Goal: Information Seeking & Learning: Learn about a topic

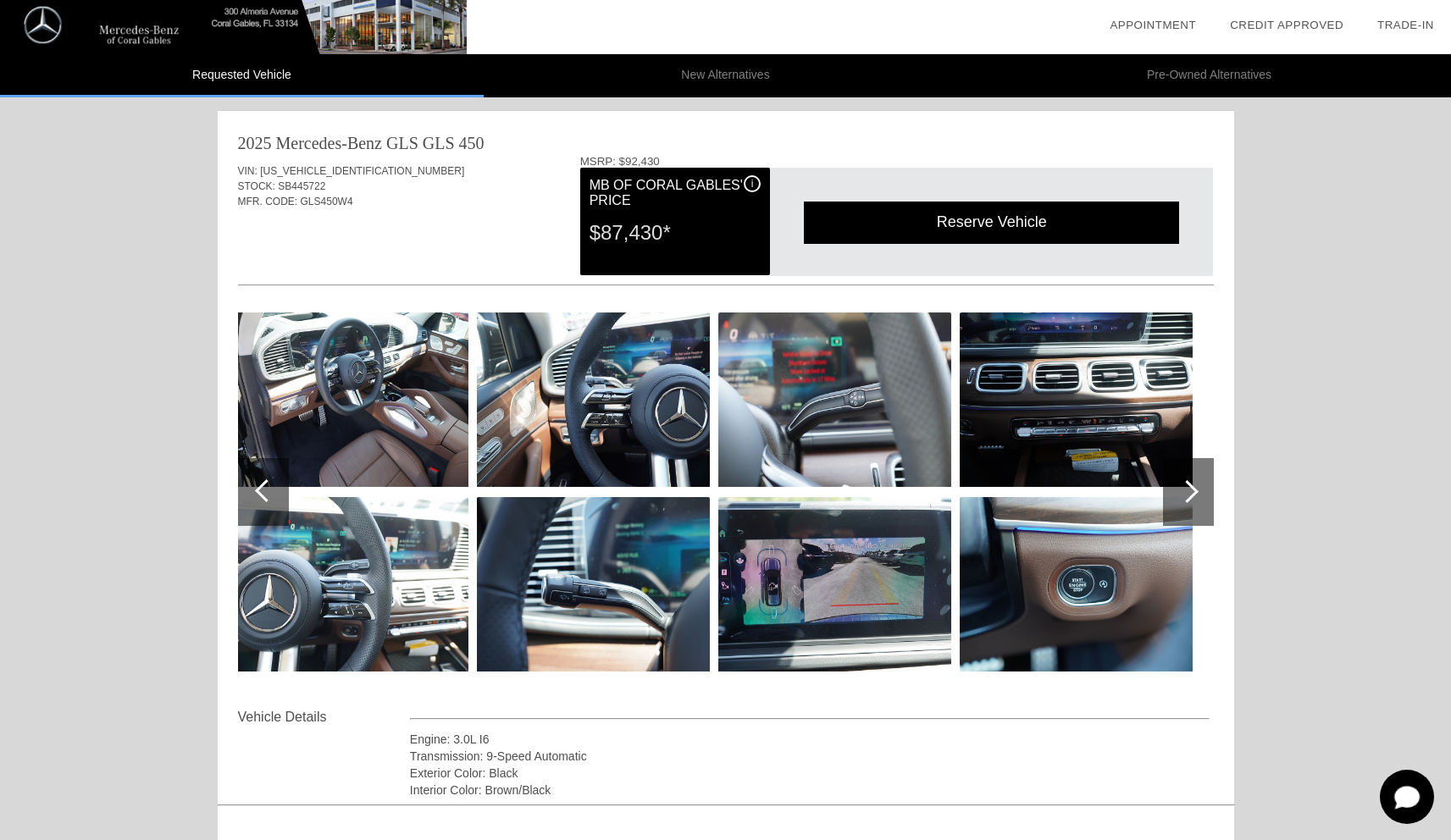
scroll to position [24, 0]
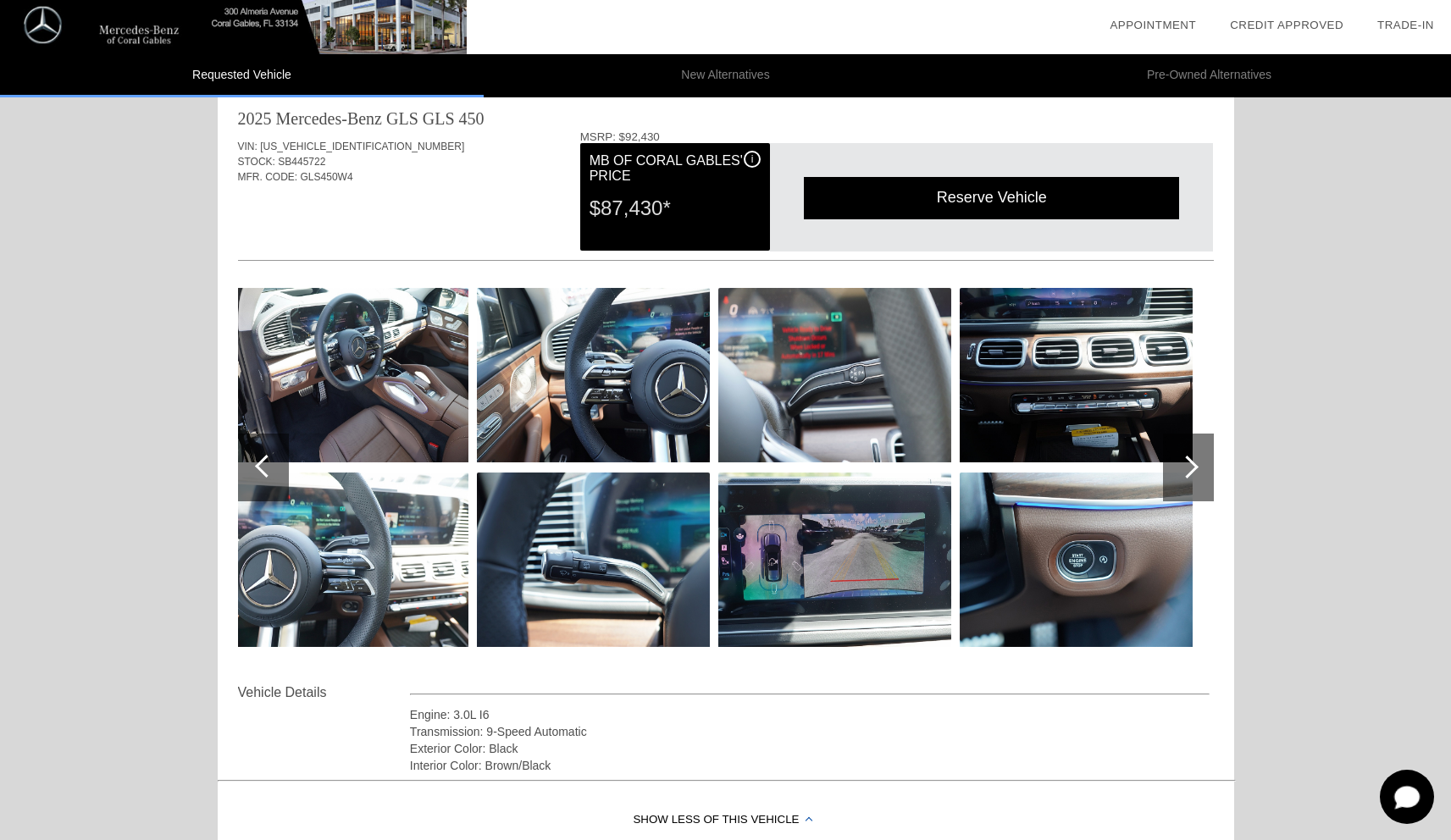
click at [248, 470] on div at bounding box center [263, 468] width 51 height 68
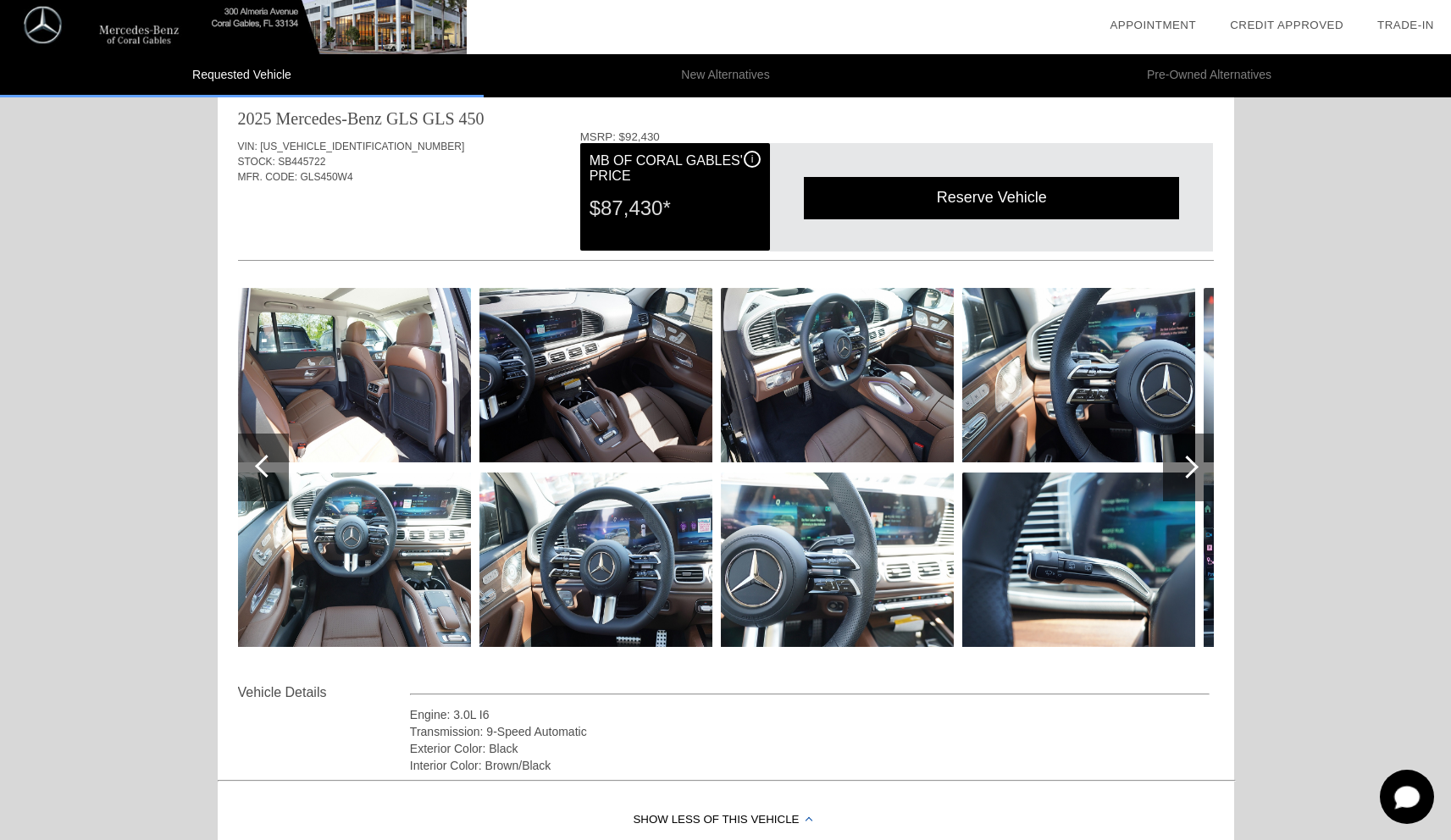
click at [248, 470] on div at bounding box center [263, 468] width 51 height 68
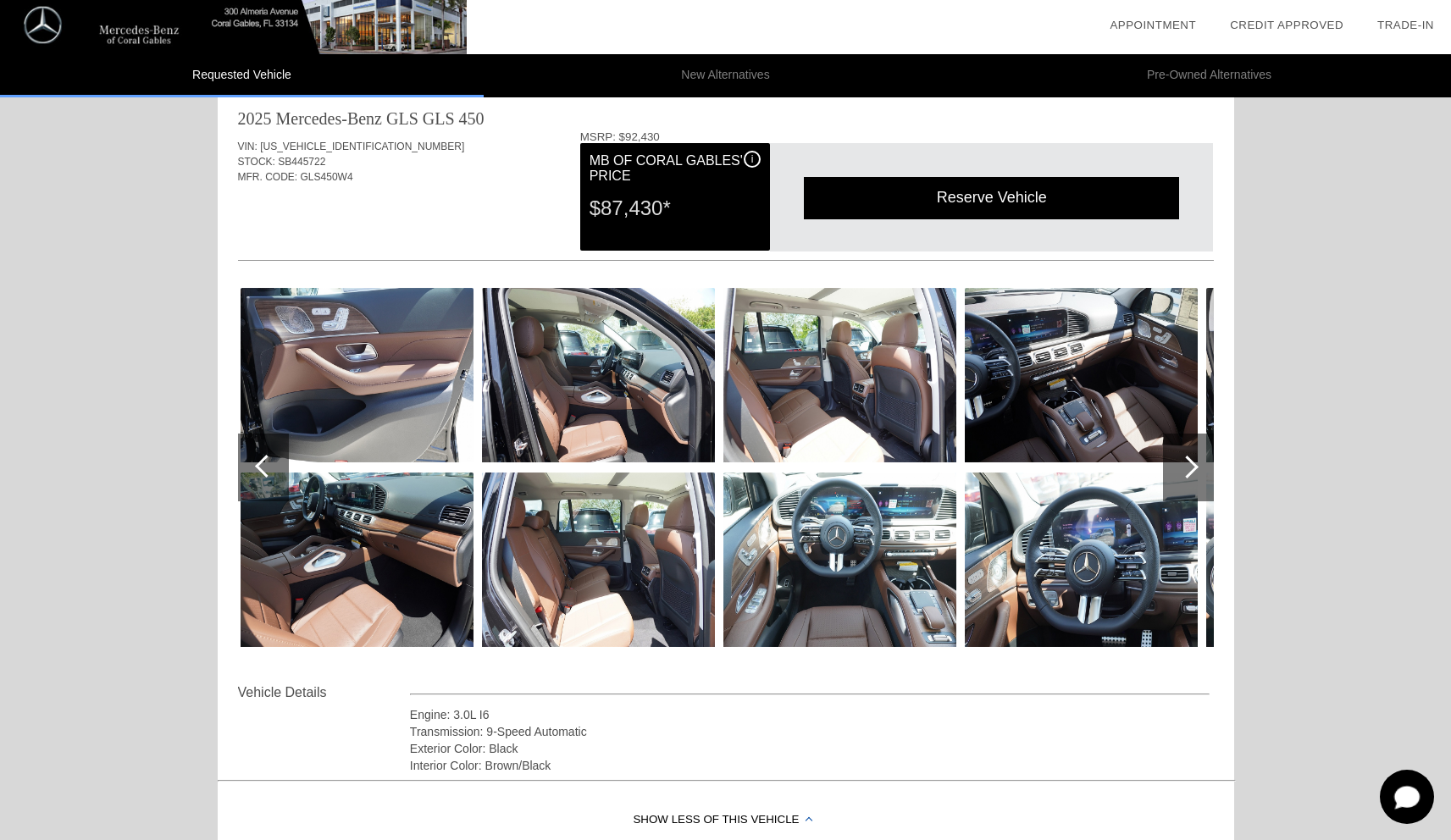
click at [248, 470] on div at bounding box center [263, 468] width 51 height 68
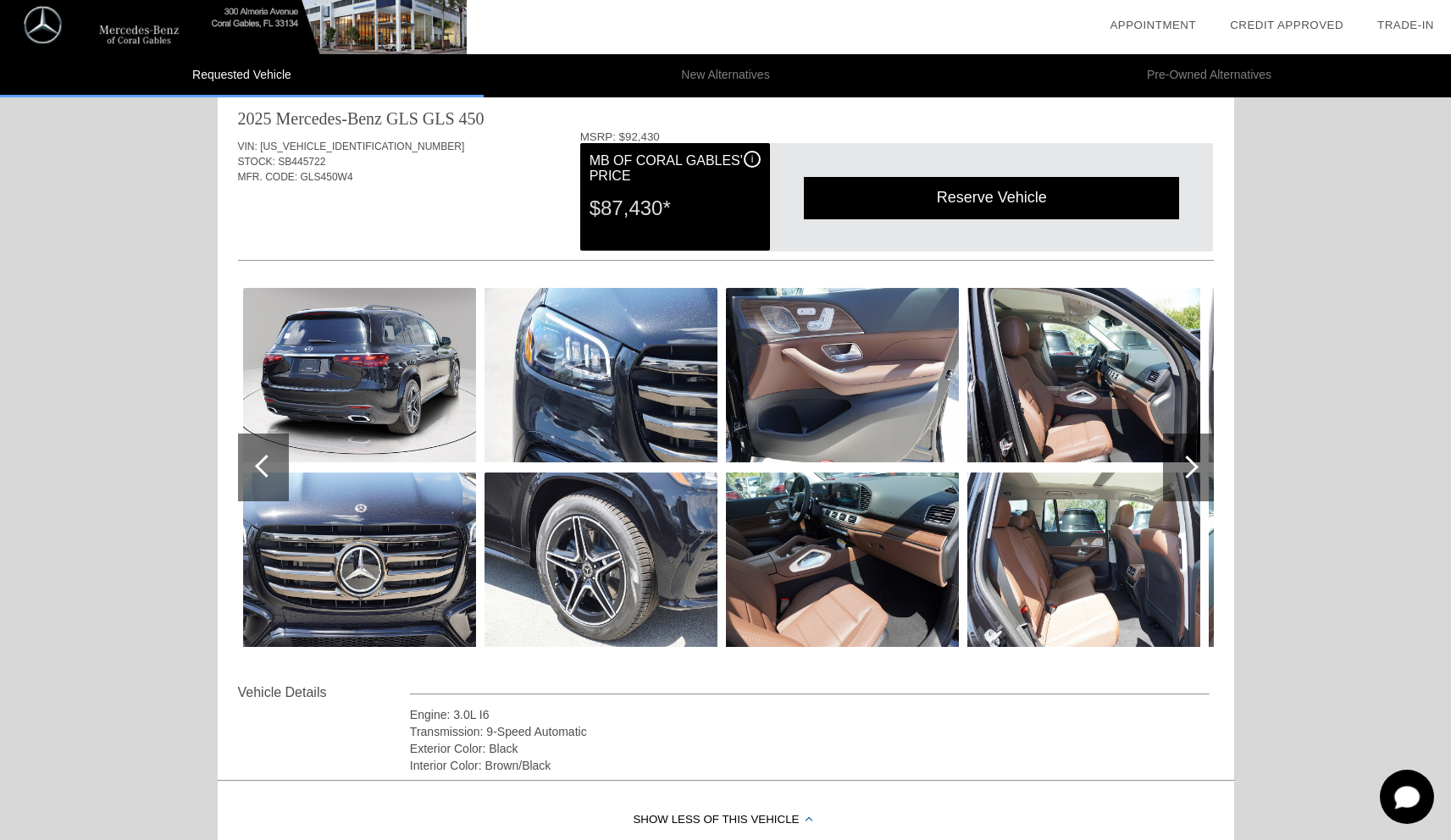
scroll to position [0, 0]
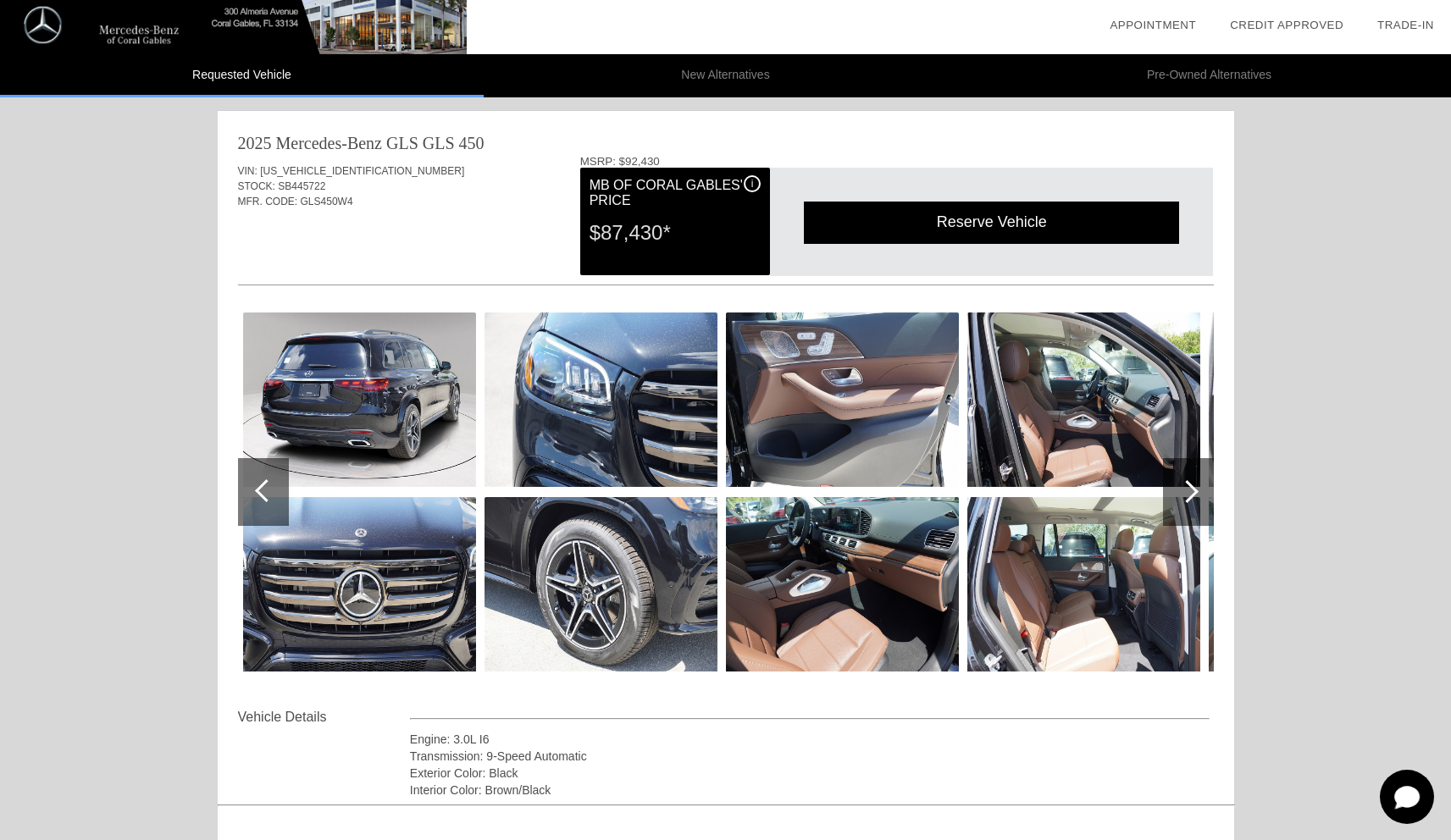
click at [721, 76] on li "New Alternatives" at bounding box center [726, 76] width 484 height 43
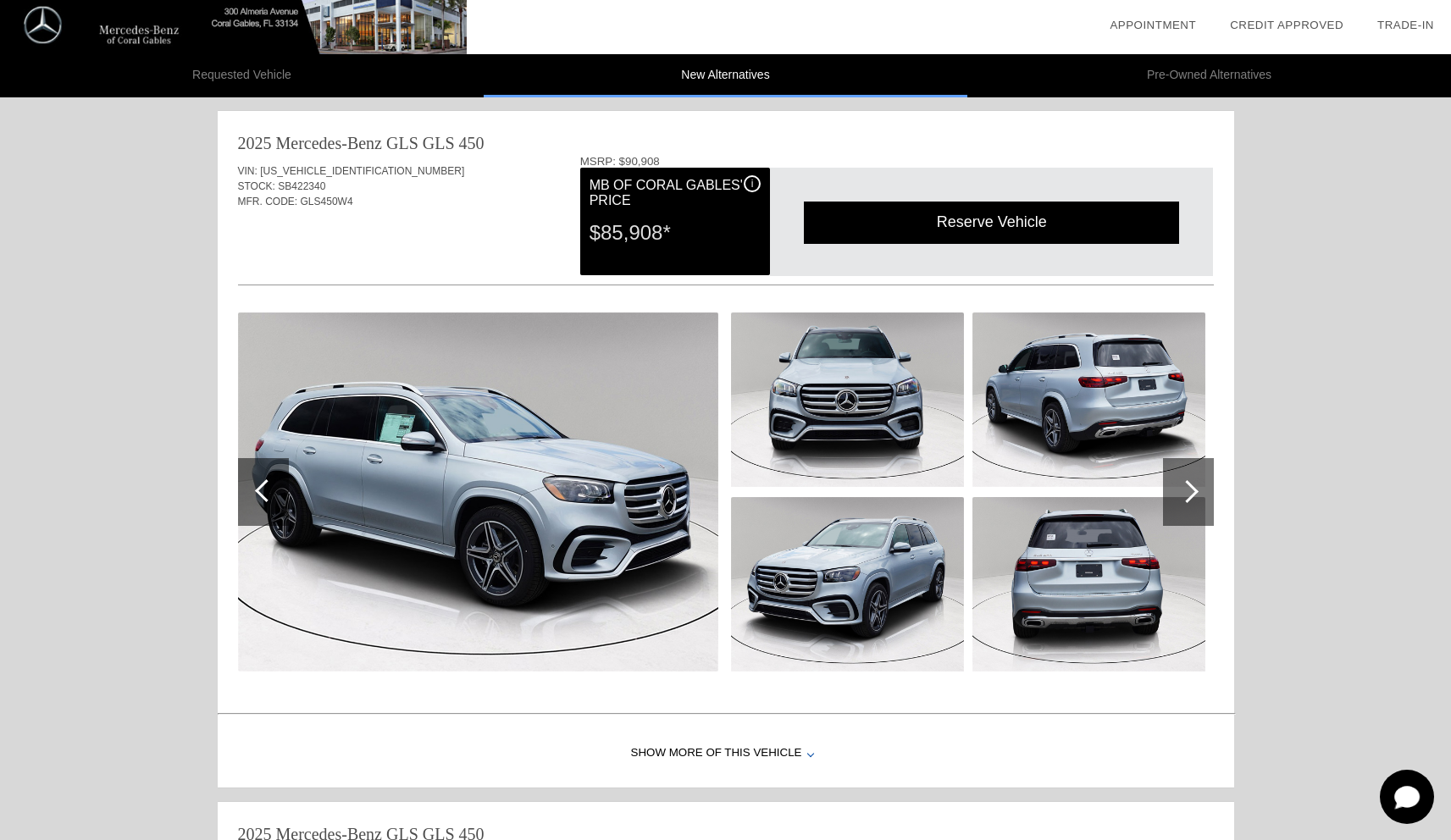
click at [266, 84] on li "Requested Vehicle" at bounding box center [242, 76] width 484 height 43
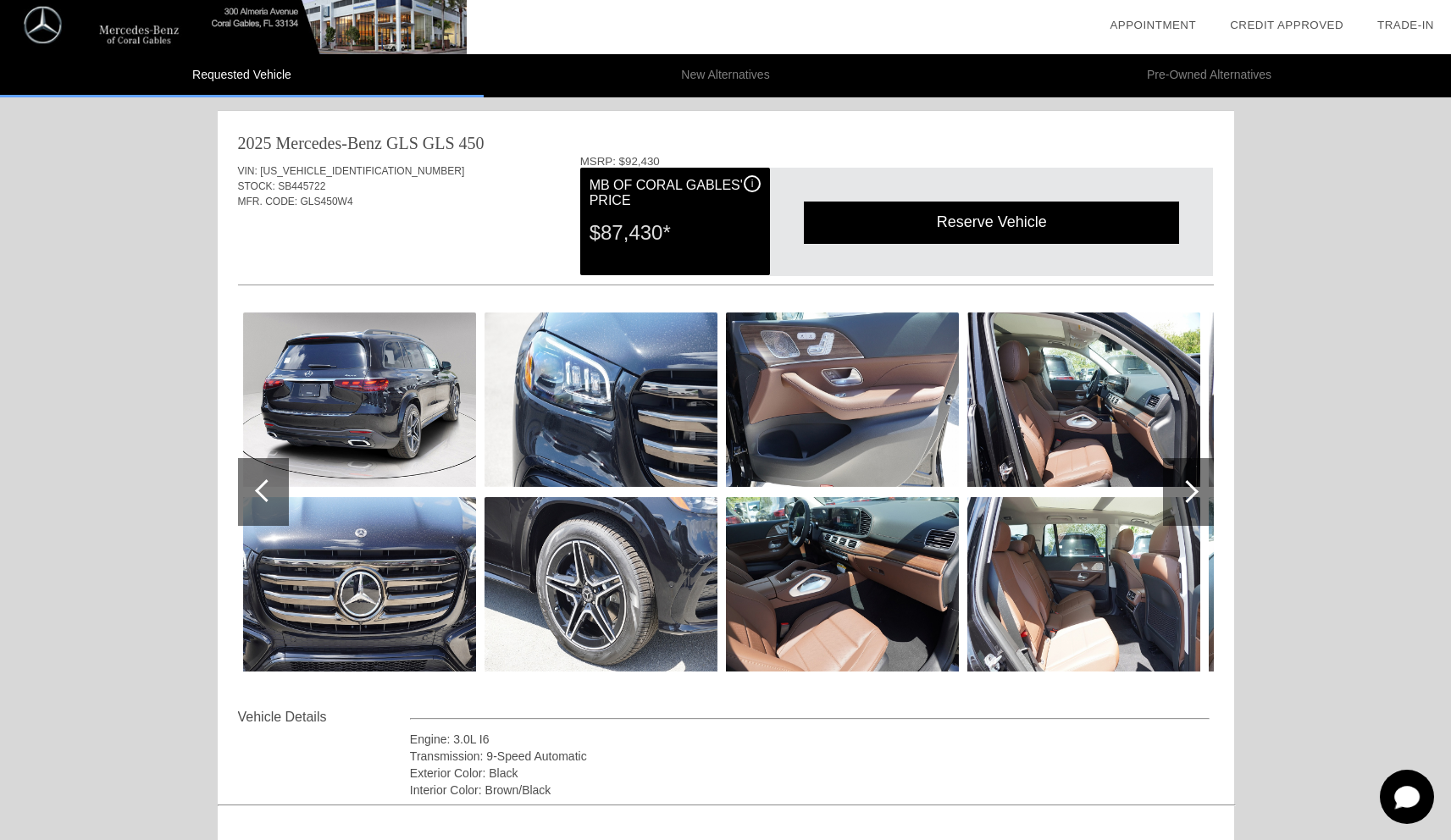
click at [641, 82] on li "New Alternatives" at bounding box center [726, 76] width 484 height 43
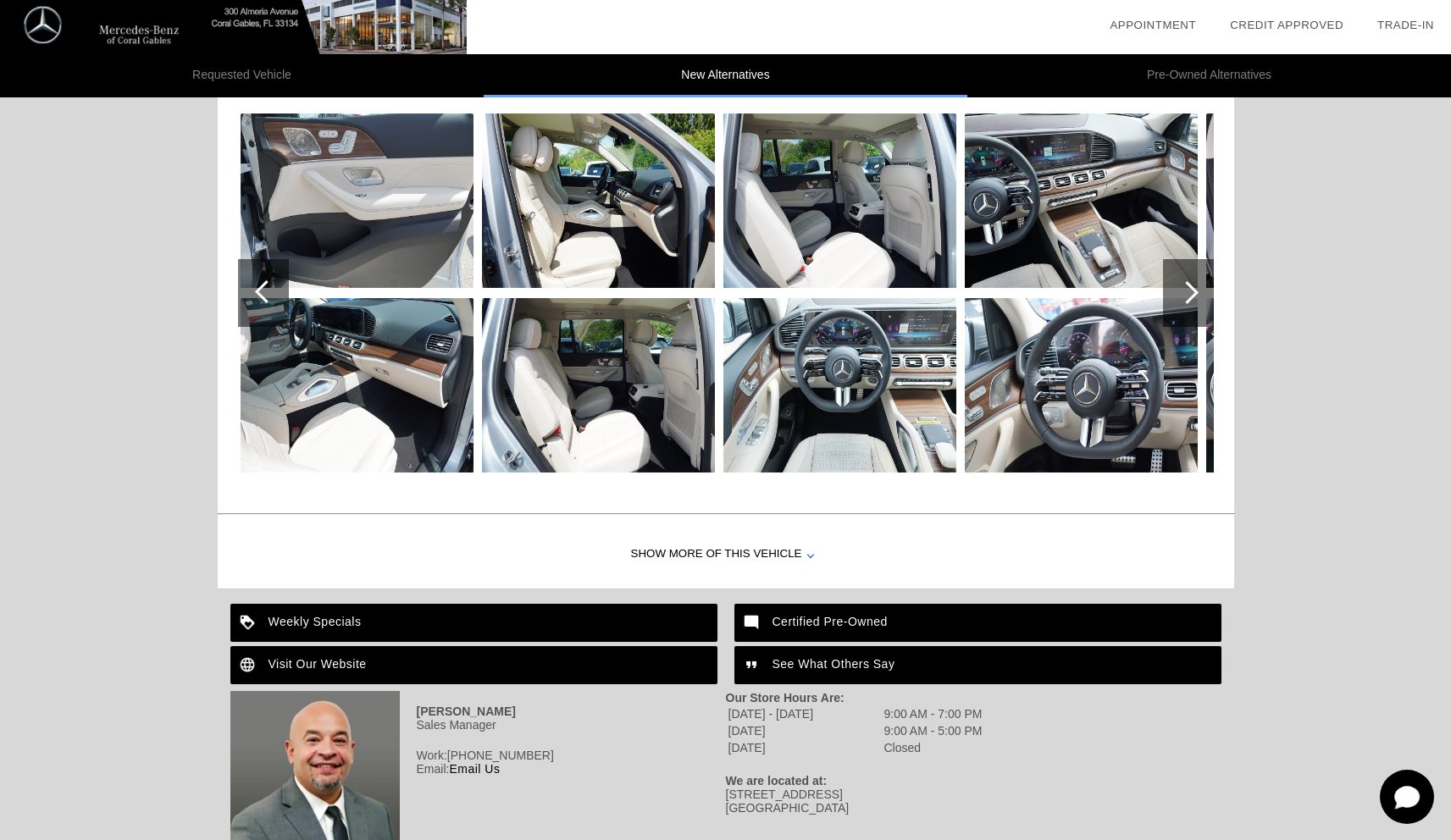
scroll to position [1667, 0]
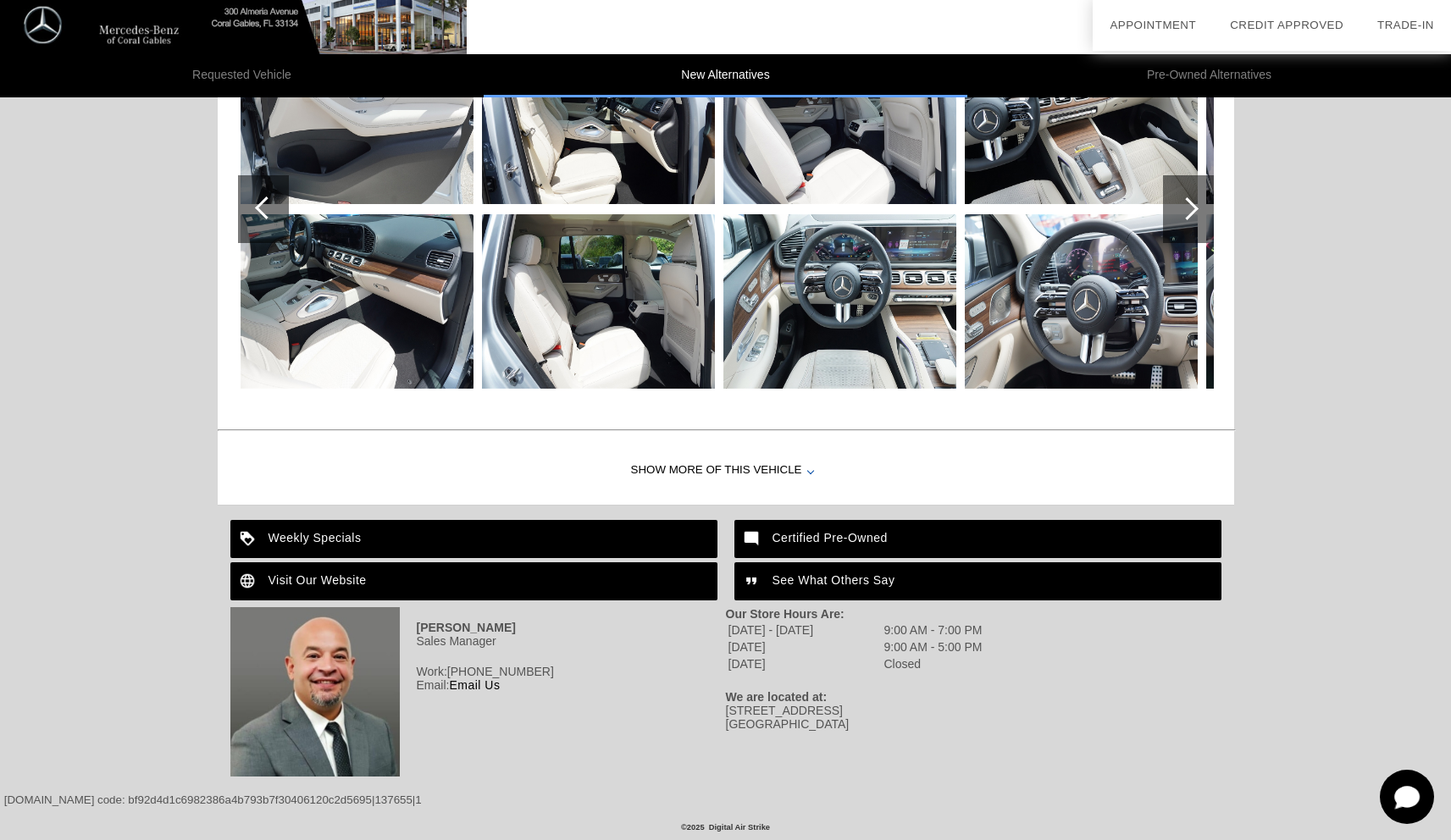
click at [807, 476] on div "Show More of this Vehicle" at bounding box center [726, 471] width 1017 height 68
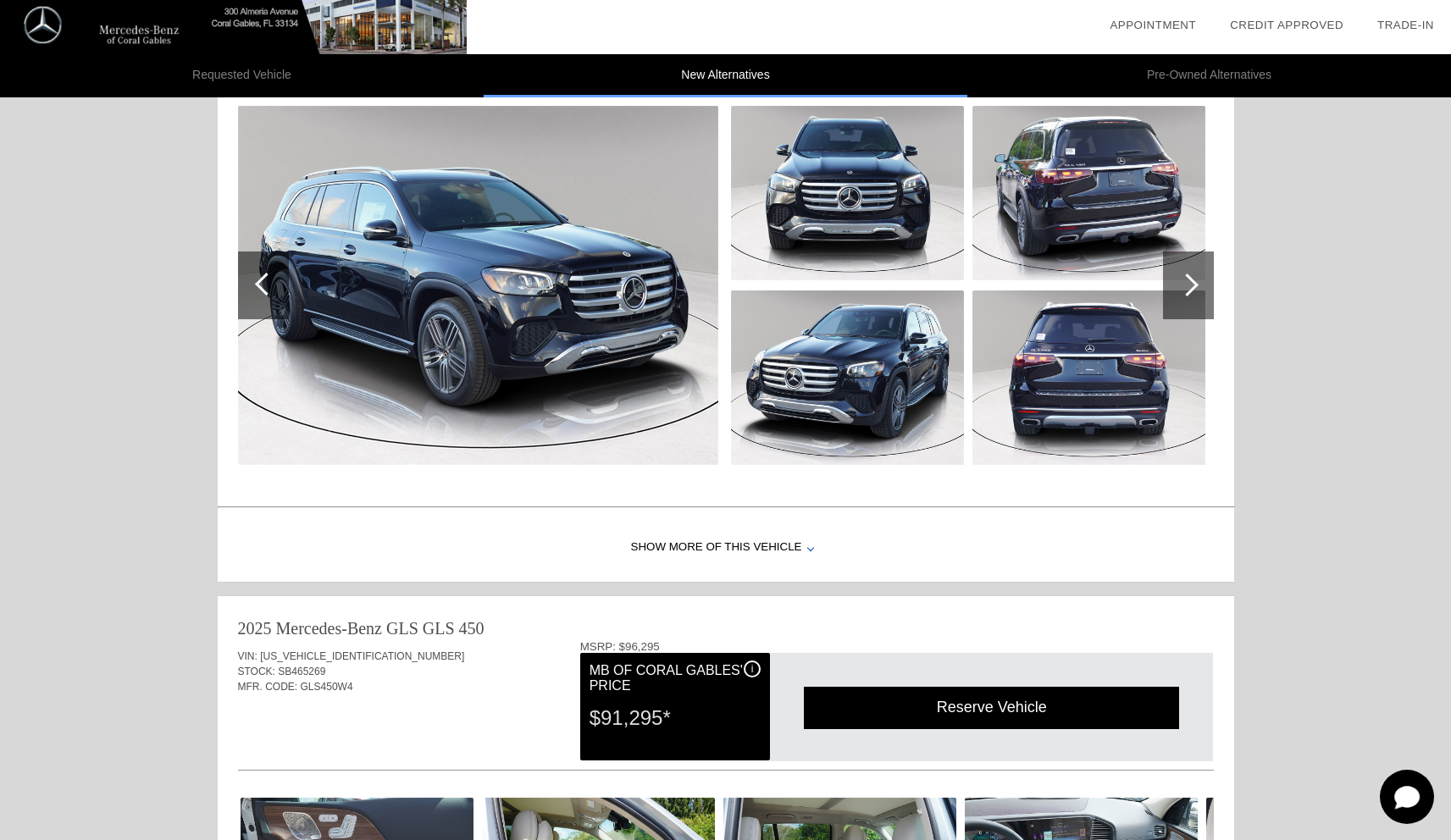
scroll to position [865, 0]
